Goal: Transaction & Acquisition: Purchase product/service

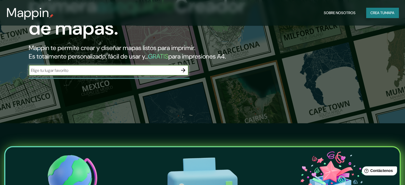
scroll to position [63, 0]
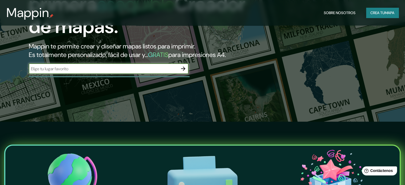
click at [184, 71] on icon "button" at bounding box center [183, 69] width 4 height 4
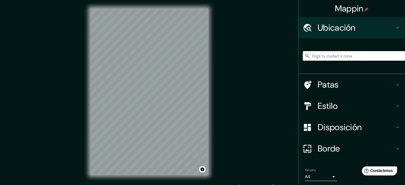
click at [322, 54] on input "Elige tu ciudad o zona" at bounding box center [354, 56] width 102 height 10
click at [333, 57] on input "[GEOGRAPHIC_DATA], [GEOGRAPHIC_DATA][PERSON_NAME], [GEOGRAPHIC_DATA]" at bounding box center [354, 56] width 102 height 10
click at [381, 52] on input "[GEOGRAPHIC_DATA], [GEOGRAPHIC_DATA][PERSON_NAME], [GEOGRAPHIC_DATA]" at bounding box center [354, 56] width 102 height 10
click at [386, 55] on input "[GEOGRAPHIC_DATA], [GEOGRAPHIC_DATA][PERSON_NAME], [GEOGRAPHIC_DATA]" at bounding box center [354, 56] width 102 height 10
drag, startPoint x: 388, startPoint y: 58, endPoint x: 286, endPoint y: 57, distance: 102.1
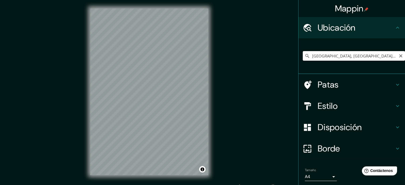
click at [286, 57] on div "Mappin Ubicación [GEOGRAPHIC_DATA], [GEOGRAPHIC_DATA][PERSON_NAME], [GEOGRAPHIC…" at bounding box center [202, 96] width 405 height 192
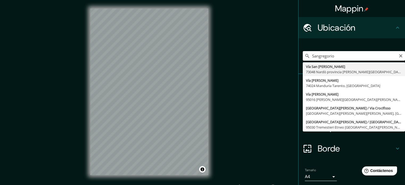
click at [316, 57] on input "Sangregorio" at bounding box center [354, 56] width 102 height 10
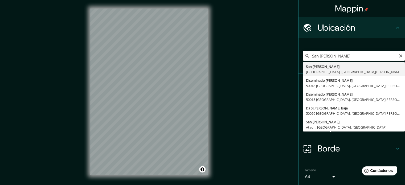
click at [318, 57] on input "San [PERSON_NAME]" at bounding box center [354, 56] width 102 height 10
type input "[GEOGRAPHIC_DATA][PERSON_NAME][GEOGRAPHIC_DATA], [GEOGRAPHIC_DATA][PERSON_NAME]…"
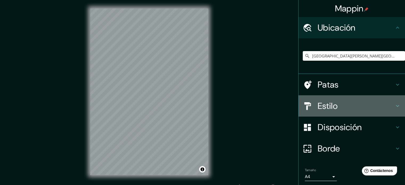
click at [395, 107] on icon at bounding box center [398, 106] width 6 height 6
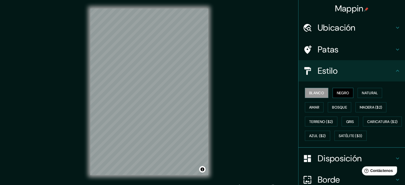
click at [333, 94] on button "Negro" at bounding box center [343, 93] width 21 height 10
click at [318, 93] on font "Blanco" at bounding box center [317, 93] width 15 height 5
click at [311, 105] on font "Amar" at bounding box center [315, 107] width 10 height 5
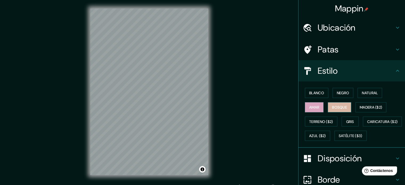
click at [342, 105] on font "Bosque" at bounding box center [339, 107] width 15 height 5
click at [360, 106] on font "Madera ($2)" at bounding box center [371, 107] width 22 height 5
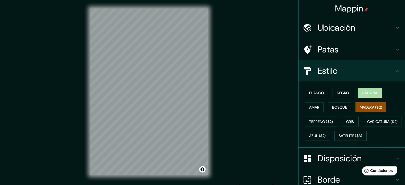
click at [365, 91] on font "Natural" at bounding box center [370, 93] width 16 height 5
click at [367, 106] on font "Madera ($2)" at bounding box center [371, 107] width 22 height 5
click at [344, 106] on font "Bosque" at bounding box center [339, 107] width 15 height 5
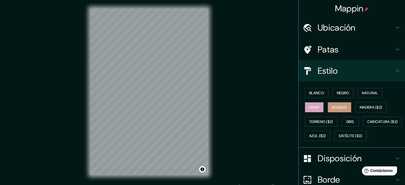
click at [313, 106] on font "Amar" at bounding box center [315, 107] width 10 height 5
click at [351, 118] on font "Gris" at bounding box center [351, 121] width 8 height 7
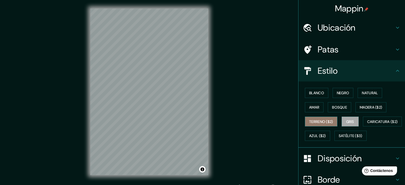
click at [310, 121] on font "Terreno ($2)" at bounding box center [322, 121] width 24 height 5
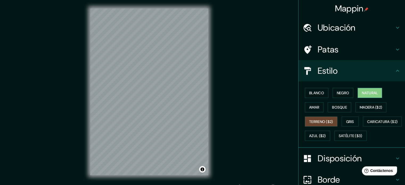
click at [365, 93] on font "Natural" at bounding box center [370, 93] width 16 height 5
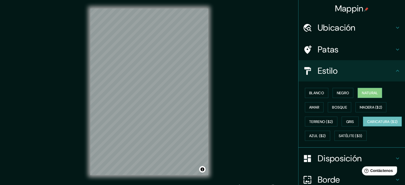
click at [368, 124] on font "Caricatura ($2)" at bounding box center [383, 121] width 31 height 5
click at [310, 122] on font "Terreno ($2)" at bounding box center [322, 121] width 24 height 5
click at [368, 125] on font "Caricatura ($2)" at bounding box center [383, 121] width 31 height 7
click at [310, 121] on font "Terreno ($2)" at bounding box center [322, 121] width 24 height 5
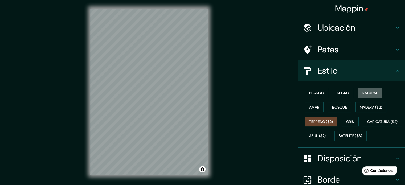
drag, startPoint x: 368, startPoint y: 91, endPoint x: 354, endPoint y: 97, distance: 15.2
click at [367, 91] on font "Natural" at bounding box center [370, 93] width 16 height 5
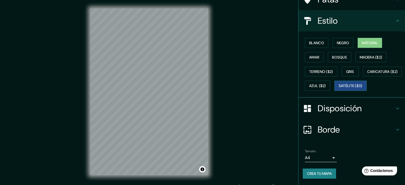
scroll to position [63, 0]
click at [337, 112] on font "Disposición" at bounding box center [340, 108] width 44 height 11
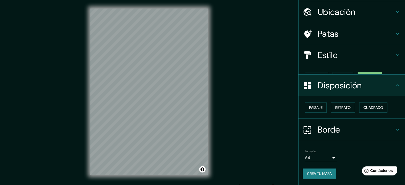
scroll to position [6, 0]
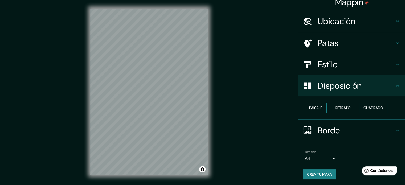
click at [318, 107] on font "Paisaje" at bounding box center [316, 108] width 13 height 5
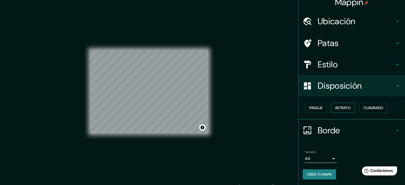
click at [336, 107] on font "Retrato" at bounding box center [343, 108] width 15 height 5
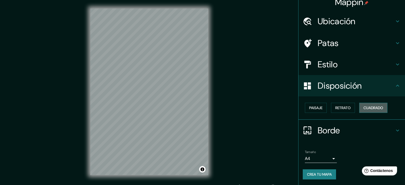
click at [367, 107] on font "Cuadrado" at bounding box center [374, 108] width 20 height 5
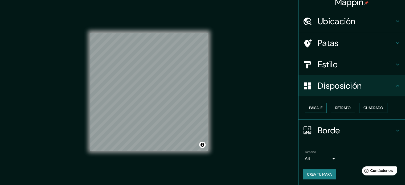
click at [322, 107] on button "Paisaje" at bounding box center [316, 108] width 22 height 10
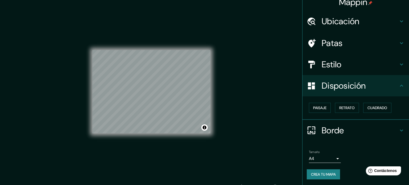
click at [328, 158] on body "Mappin Ubicación [GEOGRAPHIC_DATA][PERSON_NAME][GEOGRAPHIC_DATA], [GEOGRAPHIC_D…" at bounding box center [204, 92] width 409 height 185
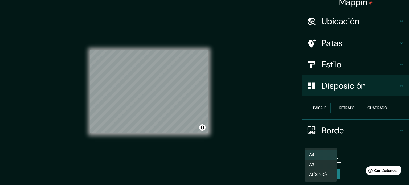
click at [322, 164] on li "A3" at bounding box center [321, 165] width 32 height 10
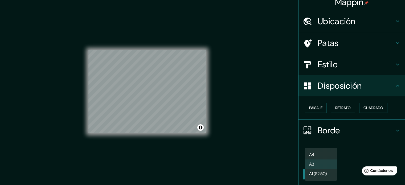
click at [325, 158] on body "Mappin Ubicación [GEOGRAPHIC_DATA][PERSON_NAME][GEOGRAPHIC_DATA], [GEOGRAPHIC_D…" at bounding box center [202, 92] width 405 height 185
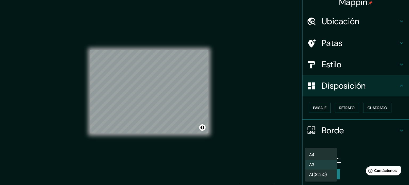
click at [323, 156] on li "A4" at bounding box center [321, 155] width 32 height 10
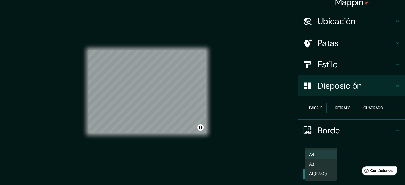
click at [319, 160] on body "Mappin Ubicación [GEOGRAPHIC_DATA][PERSON_NAME][GEOGRAPHIC_DATA], [GEOGRAPHIC_D…" at bounding box center [202, 92] width 405 height 185
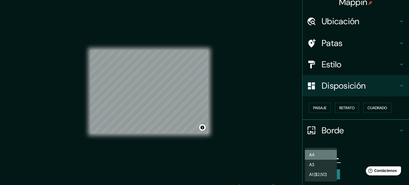
click at [317, 160] on li "A4" at bounding box center [321, 155] width 32 height 10
click at [317, 160] on body "Mappin Ubicación [GEOGRAPHIC_DATA][PERSON_NAME][GEOGRAPHIC_DATA], [GEOGRAPHIC_D…" at bounding box center [204, 92] width 409 height 185
click at [315, 165] on font "A3" at bounding box center [312, 165] width 5 height 6
type input "a4"
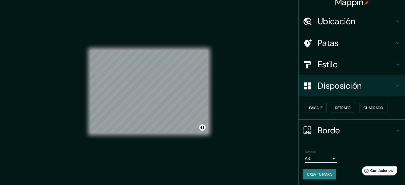
click at [336, 108] on font "Retrato" at bounding box center [343, 108] width 15 height 5
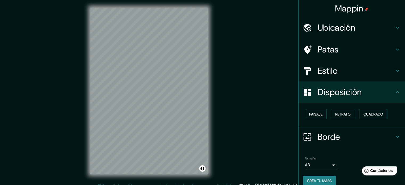
scroll to position [0, 0]
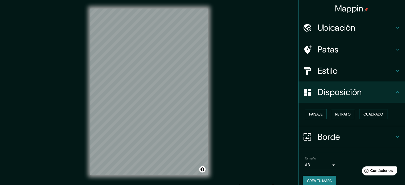
click at [319, 74] on font "Estilo" at bounding box center [328, 70] width 20 height 11
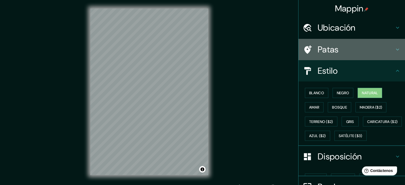
click at [320, 52] on font "Patas" at bounding box center [328, 49] width 21 height 11
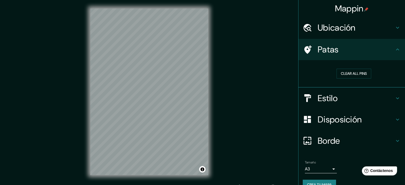
click at [330, 29] on font "Ubicación" at bounding box center [337, 27] width 38 height 11
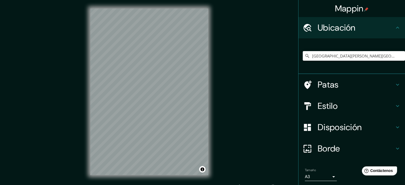
click at [330, 30] on font "Ubicación" at bounding box center [337, 27] width 38 height 11
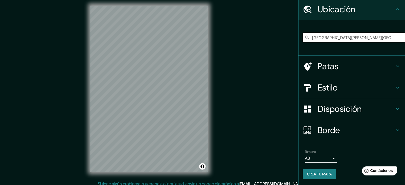
scroll to position [7, 0]
